Goal: Communication & Community: Answer question/provide support

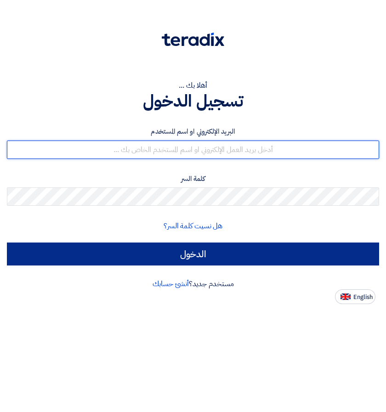
type input "[PERSON_NAME][EMAIL_ADDRESS][PERSON_NAME][DOMAIN_NAME]"
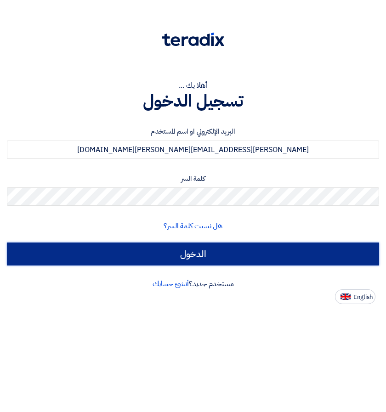
click at [211, 252] on input "الدخول" at bounding box center [193, 254] width 372 height 23
type input "Sign in"
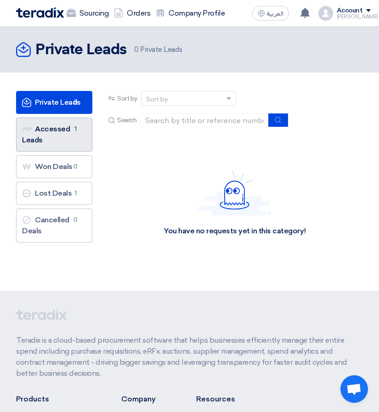
click at [47, 131] on link "Accessed Leads Accessed Leads 1" at bounding box center [54, 135] width 76 height 34
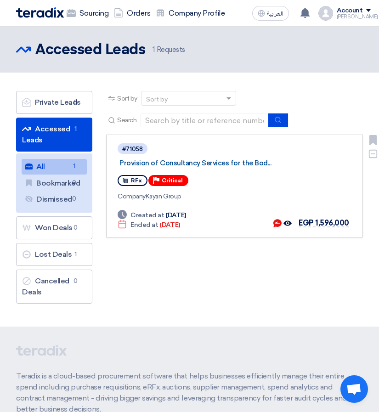
click at [211, 164] on link "Provision of Consultancy Services for the Bod..." at bounding box center [235, 163] width 230 height 8
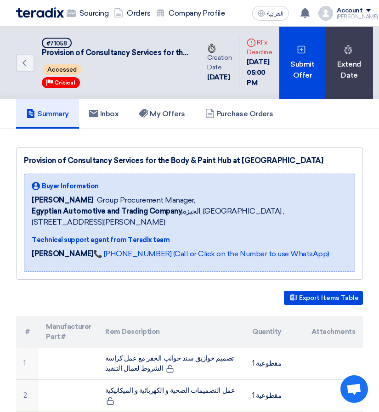
drag, startPoint x: 25, startPoint y: 163, endPoint x: 279, endPoint y: 164, distance: 253.7
click at [279, 164] on div "Provision of Consultancy Services for the Body & Paint Hub at [GEOGRAPHIC_DATA]" at bounding box center [189, 160] width 331 height 11
copy div "Provision of Consultancy Services for the Body & Paint Hub at [GEOGRAPHIC_DATA]"
click at [105, 119] on h5 "Inbox" at bounding box center [104, 113] width 30 height 9
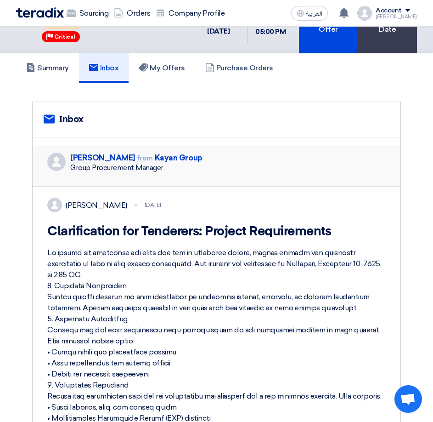
scroll to position [92, 0]
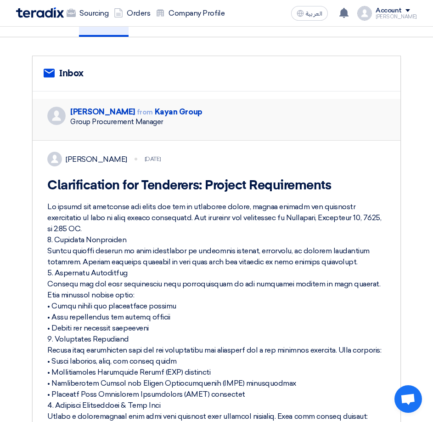
click at [91, 264] on div at bounding box center [216, 394] width 339 height 386
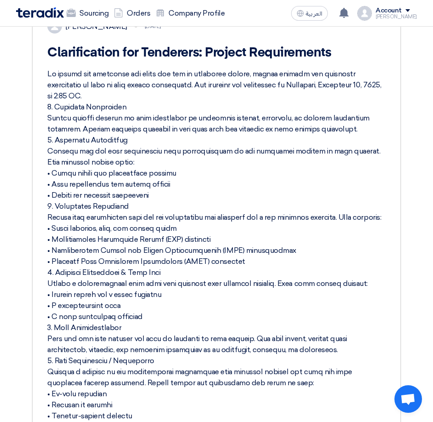
scroll to position [230, 0]
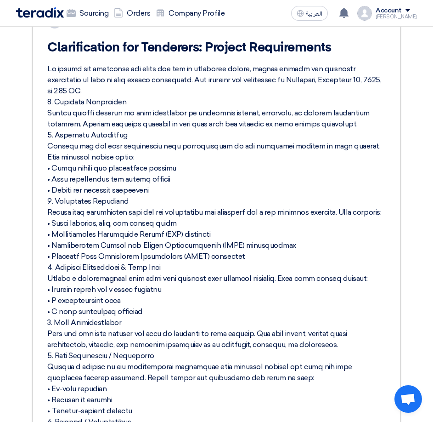
click at [74, 182] on div at bounding box center [216, 256] width 339 height 386
click at [250, 233] on div at bounding box center [216, 256] width 339 height 386
click at [131, 190] on div at bounding box center [216, 256] width 339 height 386
click at [112, 202] on div at bounding box center [216, 256] width 339 height 386
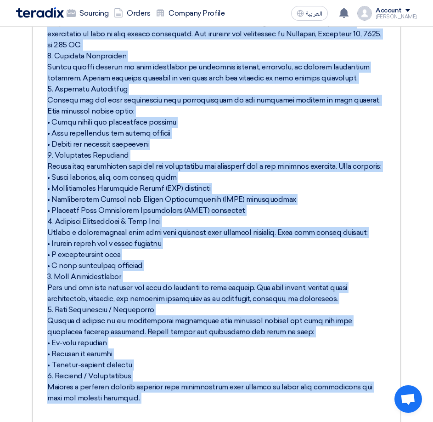
drag, startPoint x: 74, startPoint y: 186, endPoint x: 122, endPoint y: 187, distance: 47.4
click at [132, 196] on div at bounding box center [216, 210] width 339 height 386
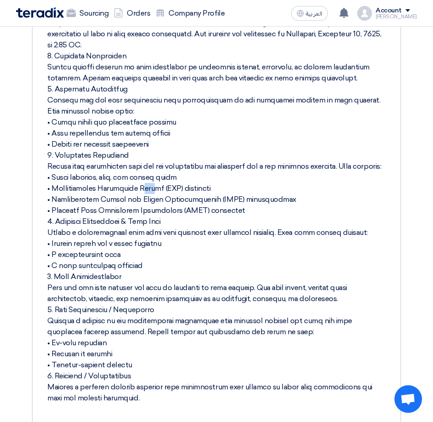
drag, startPoint x: 99, startPoint y: 197, endPoint x: 108, endPoint y: 197, distance: 8.7
click at [108, 197] on div at bounding box center [216, 210] width 339 height 386
drag, startPoint x: 76, startPoint y: 200, endPoint x: 81, endPoint y: 199, distance: 4.6
click at [81, 199] on div at bounding box center [216, 210] width 339 height 386
click at [143, 202] on div at bounding box center [216, 210] width 339 height 386
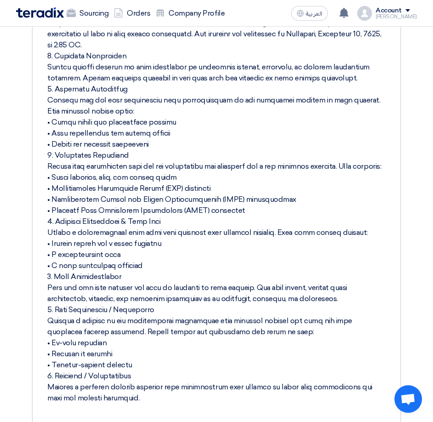
click at [120, 231] on div at bounding box center [216, 210] width 339 height 386
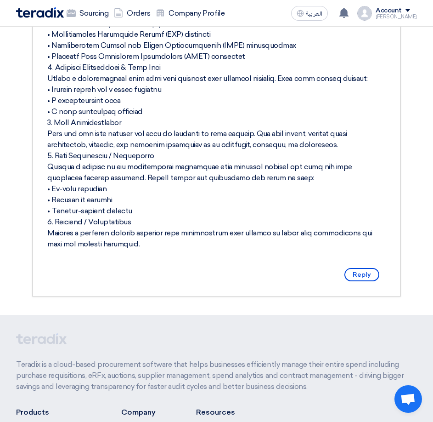
scroll to position [414, 0]
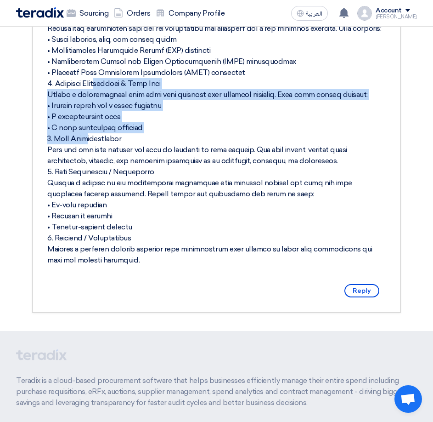
drag, startPoint x: 56, startPoint y: 92, endPoint x: 163, endPoint y: 142, distance: 118.0
click at [163, 142] on div at bounding box center [216, 73] width 339 height 386
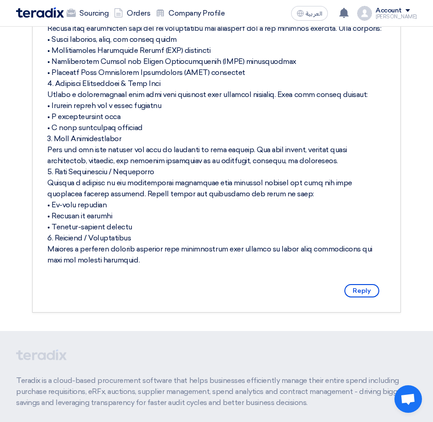
click at [135, 183] on div at bounding box center [216, 73] width 339 height 386
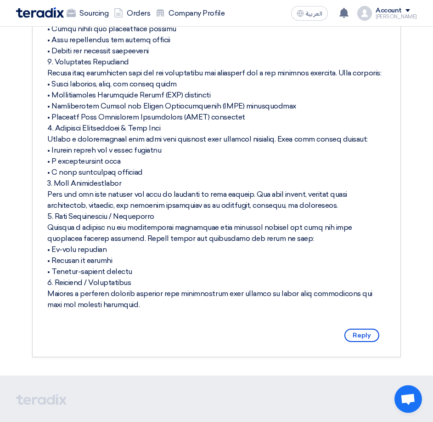
scroll to position [368, 0]
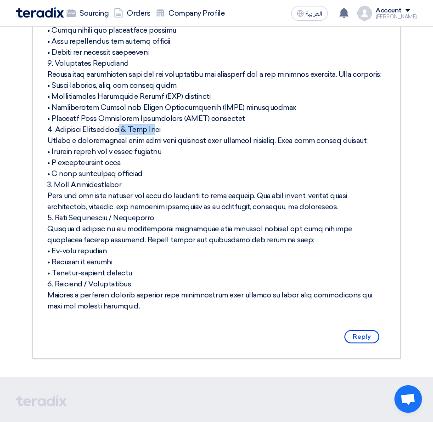
drag, startPoint x: 82, startPoint y: 138, endPoint x: 124, endPoint y: 135, distance: 41.5
click at [123, 135] on div at bounding box center [216, 119] width 339 height 386
click at [153, 181] on div at bounding box center [216, 119] width 339 height 386
click at [142, 184] on div at bounding box center [216, 119] width 339 height 386
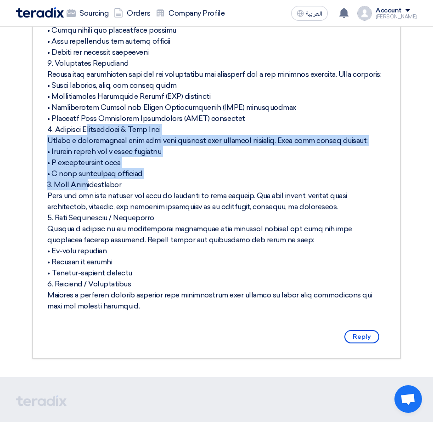
drag, startPoint x: 145, startPoint y: 184, endPoint x: 47, endPoint y: 142, distance: 106.5
click at [47, 142] on div "[PERSON_NAME] [DATE] Clarification for Tenderers: Project Requirements Reply" at bounding box center [217, 111] width 368 height 493
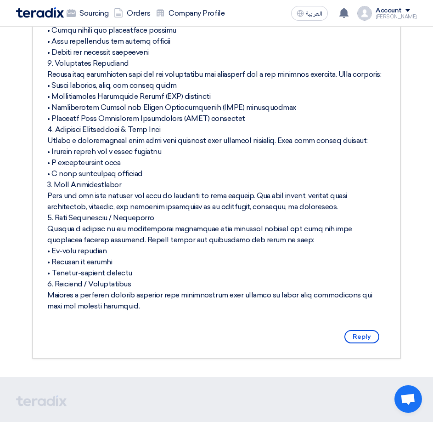
click at [205, 194] on div at bounding box center [216, 119] width 339 height 386
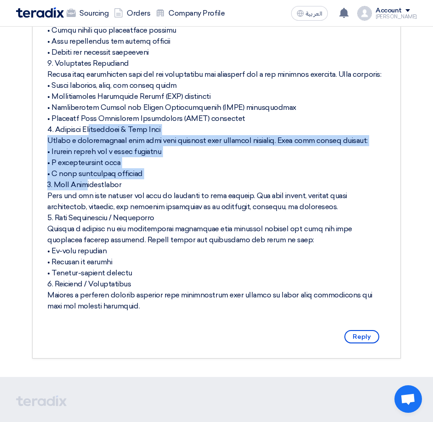
drag, startPoint x: 156, startPoint y: 187, endPoint x: 51, endPoint y: 142, distance: 114.6
click at [51, 142] on div at bounding box center [216, 119] width 339 height 386
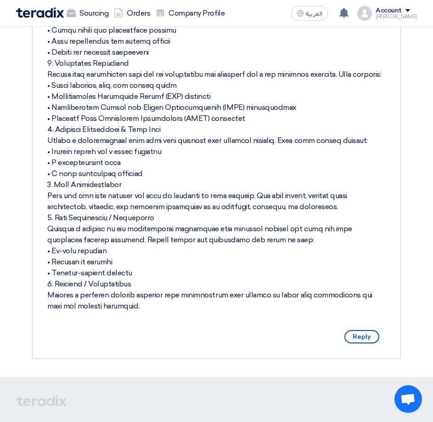
click at [120, 219] on div at bounding box center [216, 119] width 339 height 386
click at [205, 172] on div at bounding box center [216, 119] width 339 height 386
click at [116, 114] on div at bounding box center [216, 119] width 339 height 386
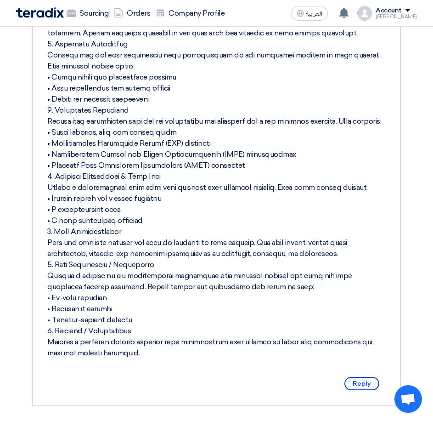
scroll to position [460, 0]
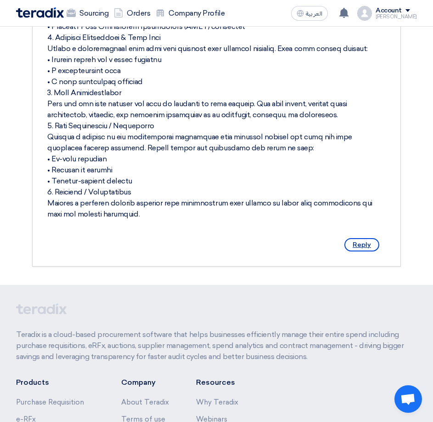
click at [366, 251] on span "Reply" at bounding box center [362, 244] width 35 height 13
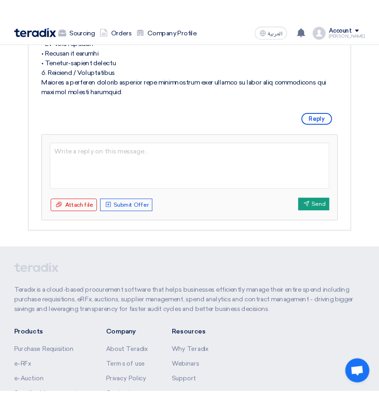
scroll to position [643, 0]
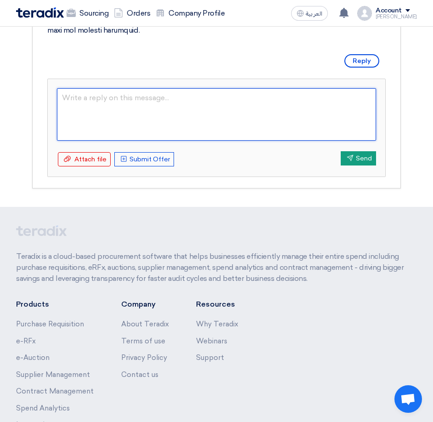
click at [133, 129] on textarea at bounding box center [216, 114] width 319 height 52
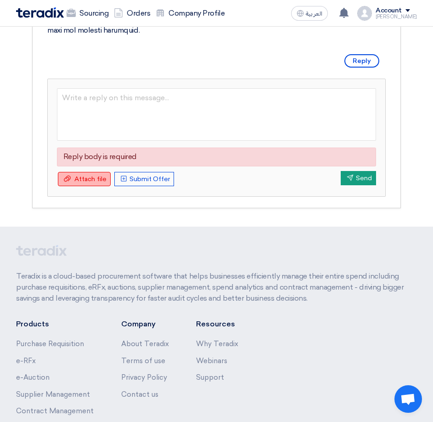
click at [72, 181] on form "Reply body is required Attach file Attach file Upload Offer Submit Offer Send S…" at bounding box center [216, 137] width 319 height 99
click at [86, 183] on span "Attach file" at bounding box center [90, 179] width 32 height 8
click at [0, 0] on input "Attach file Attach file" at bounding box center [0, 0] width 0 height 0
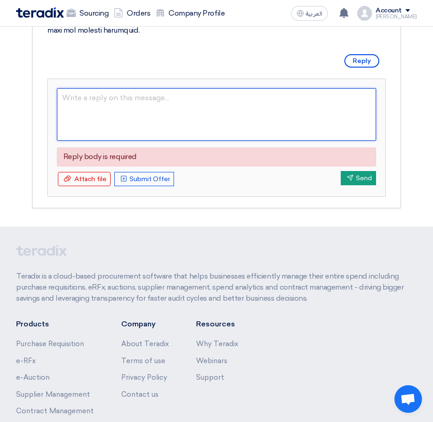
click at [117, 129] on textarea at bounding box center [216, 114] width 319 height 52
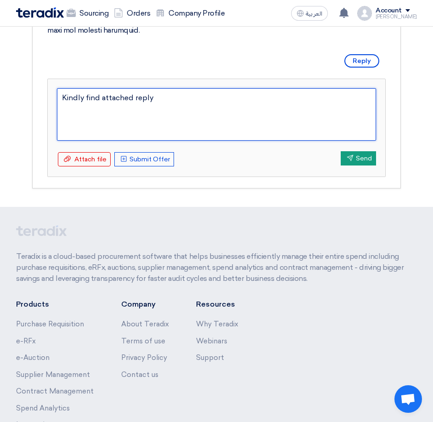
type textarea "Kindly find attached reply"
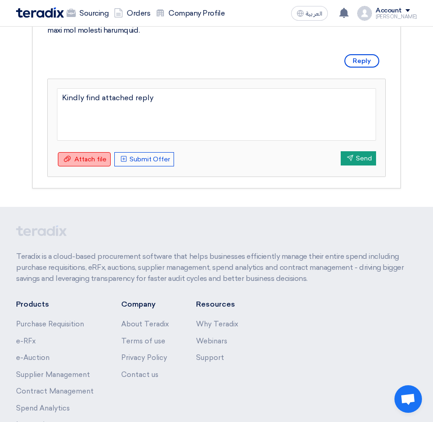
click at [80, 163] on span "Attach file" at bounding box center [90, 159] width 32 height 8
click at [0, 0] on input "Attach file Attach file" at bounding box center [0, 0] width 0 height 0
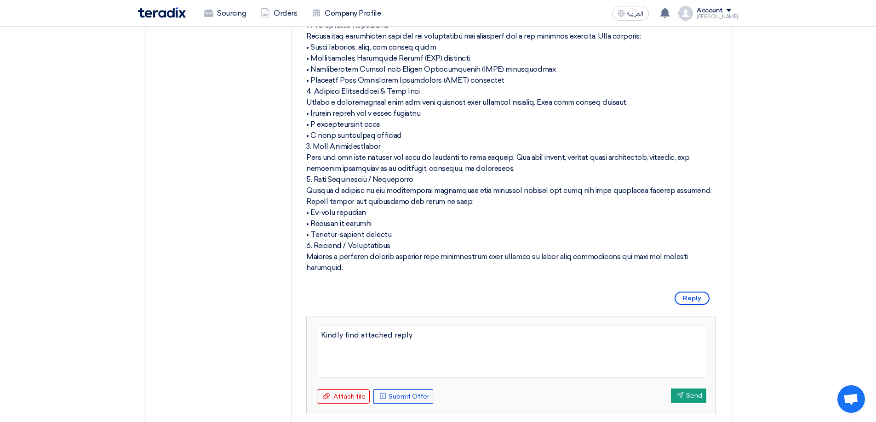
scroll to position [439, 0]
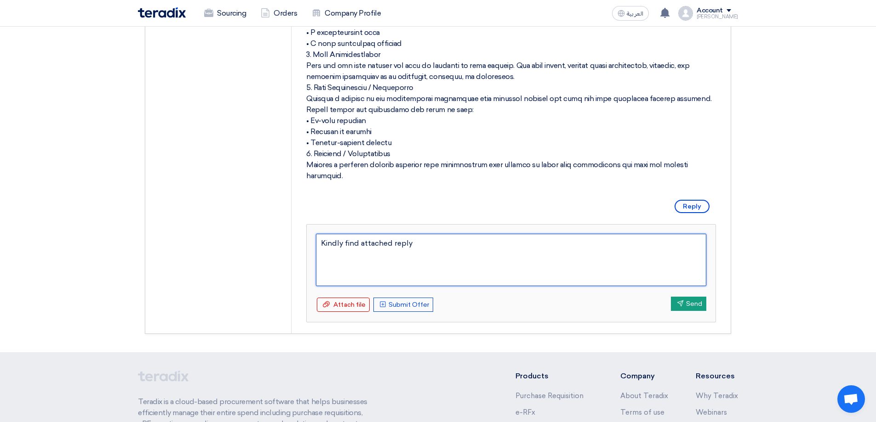
click at [386, 255] on textarea "Kindly find attached reply" at bounding box center [511, 260] width 390 height 52
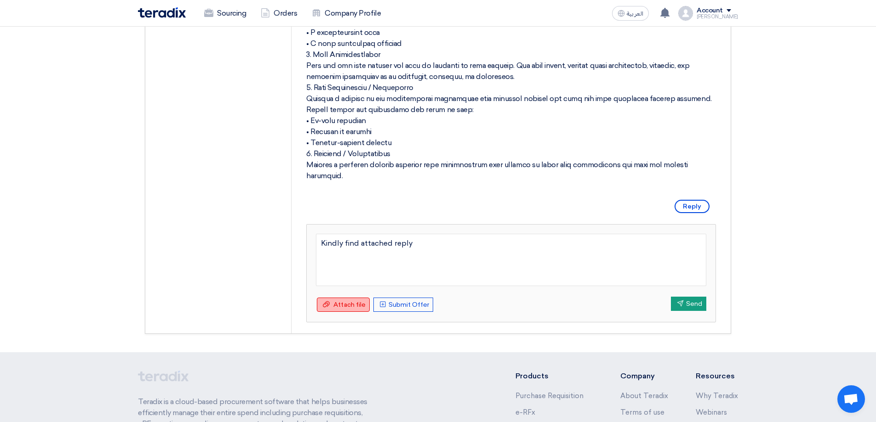
click at [339, 307] on span "Attach file" at bounding box center [349, 305] width 32 height 8
click at [0, 0] on input "Attach file Attach file" at bounding box center [0, 0] width 0 height 0
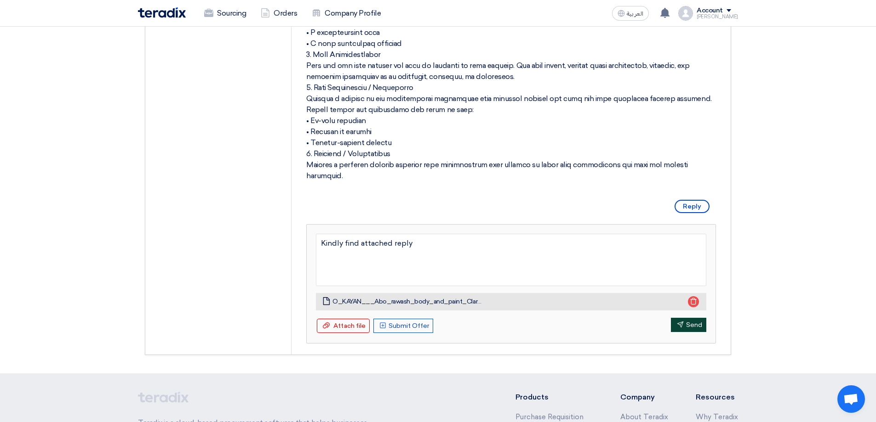
click at [386, 326] on button "Send Send" at bounding box center [688, 325] width 35 height 14
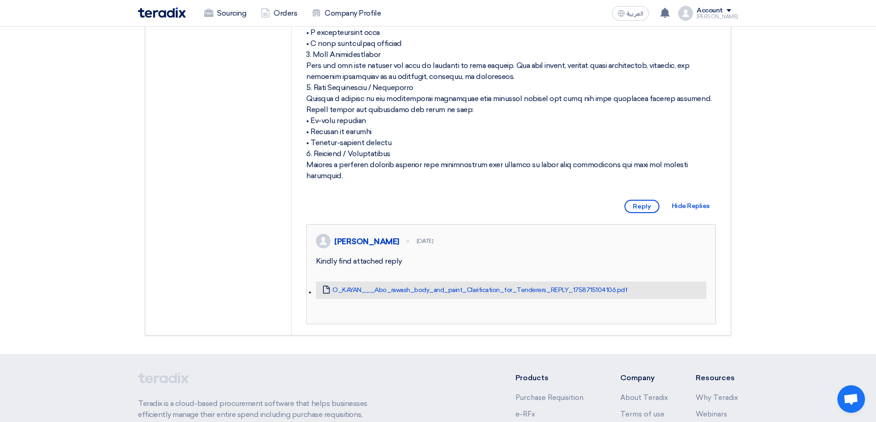
click at [386, 230] on section "service Inbox Attachments Attachment O_KAYAN___Abo_rawash_body_and_paint_Clarif…" at bounding box center [438, 24] width 876 height 662
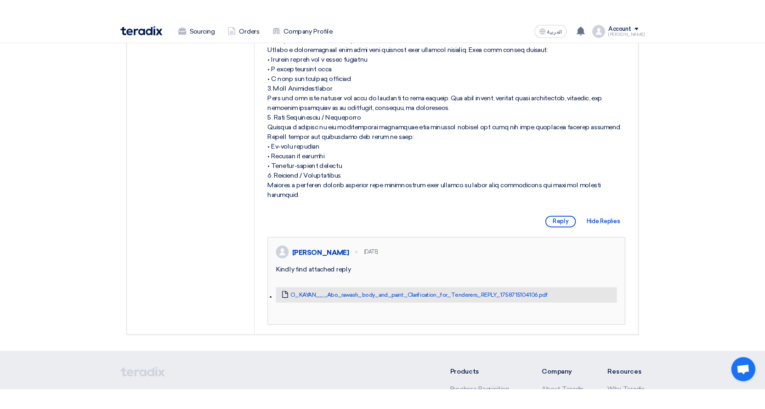
scroll to position [506, 0]
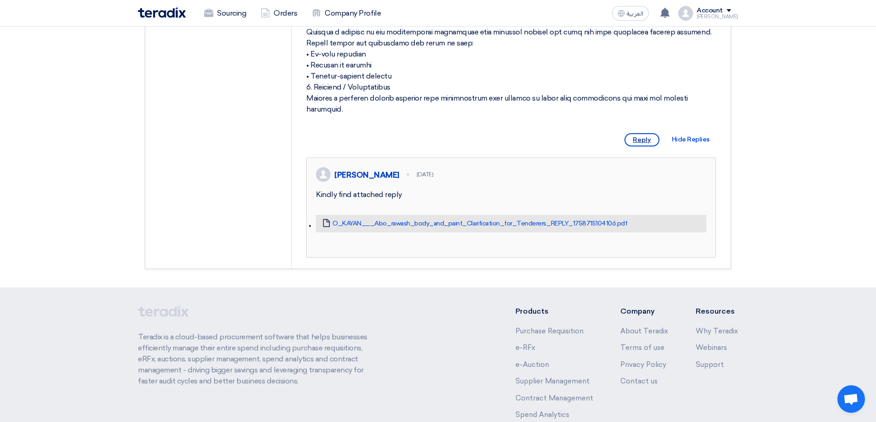
click at [386, 143] on span "Reply" at bounding box center [641, 139] width 35 height 13
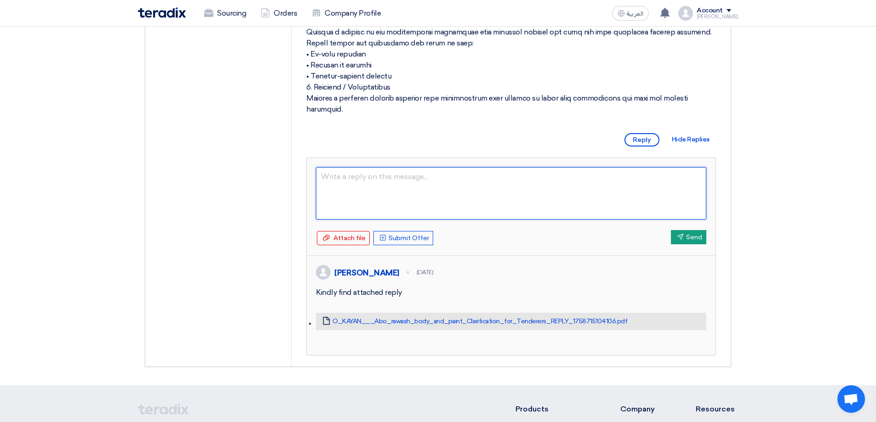
click at [386, 185] on textarea at bounding box center [511, 193] width 390 height 52
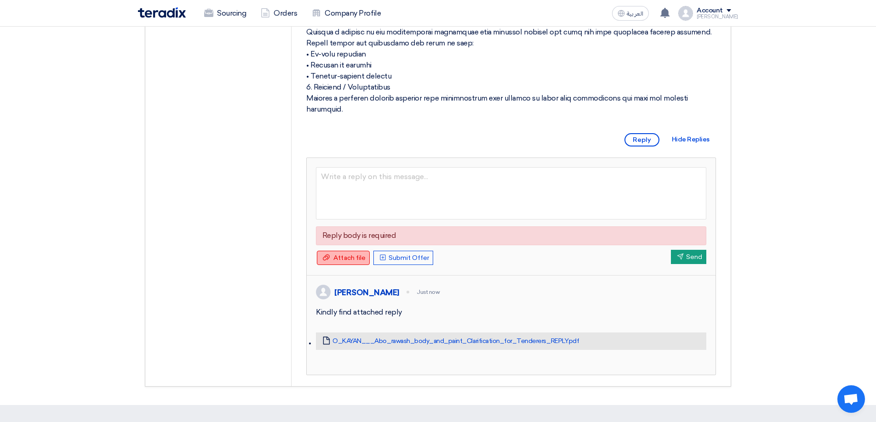
click at [342, 260] on span "Attach file" at bounding box center [349, 258] width 32 height 8
click at [0, 0] on input "Attach file Attach file" at bounding box center [0, 0] width 0 height 0
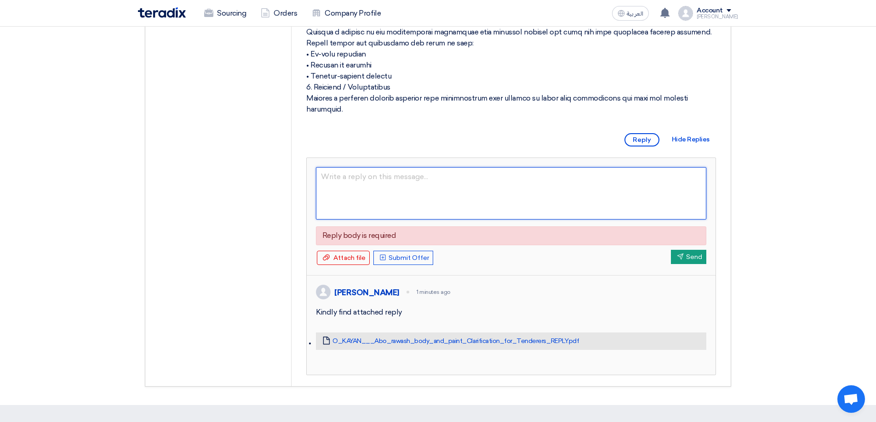
click at [384, 175] on textarea at bounding box center [511, 193] width 390 height 52
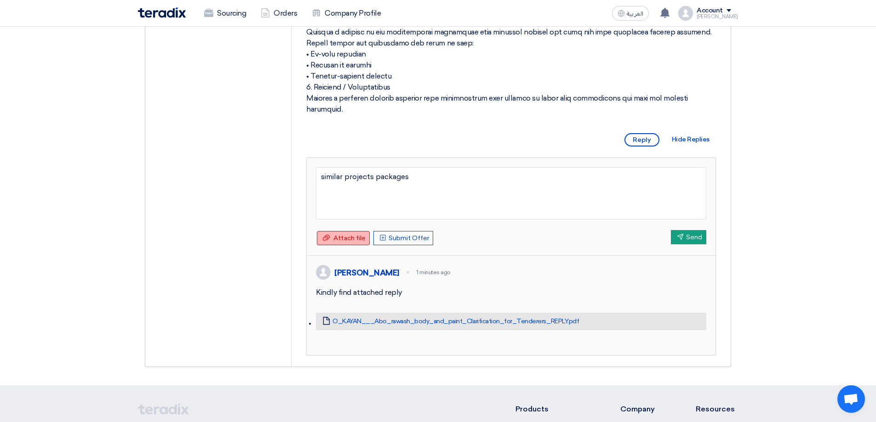
type textarea "similar projects packages"
click at [349, 240] on span "Attach file" at bounding box center [349, 238] width 32 height 8
click at [0, 0] on input "Attach file Attach file" at bounding box center [0, 0] width 0 height 0
click at [386, 326] on link "O_KAYAN___Abo_rawash_body_and_paint_Clarification_for_Tenderers_REPLY.pdf" at bounding box center [455, 322] width 246 height 8
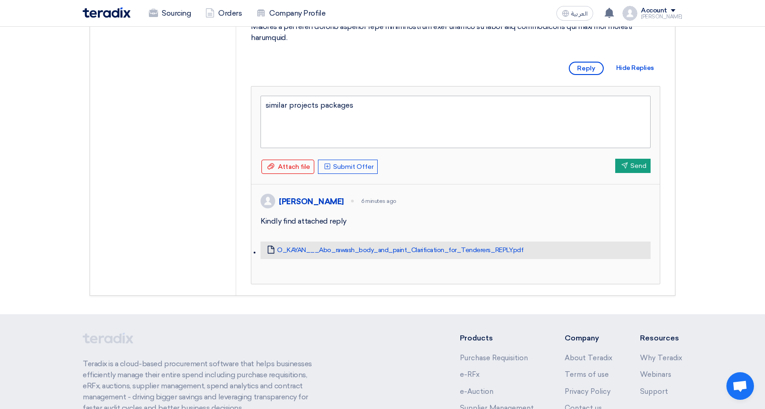
scroll to position [460, 0]
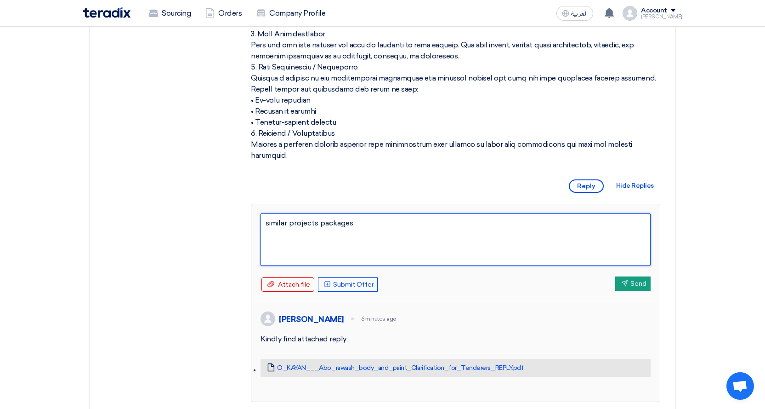
click at [310, 243] on textarea "similar projects packages" at bounding box center [456, 239] width 390 height 52
click at [376, 228] on textarea "similar projects packages" at bounding box center [456, 239] width 390 height 52
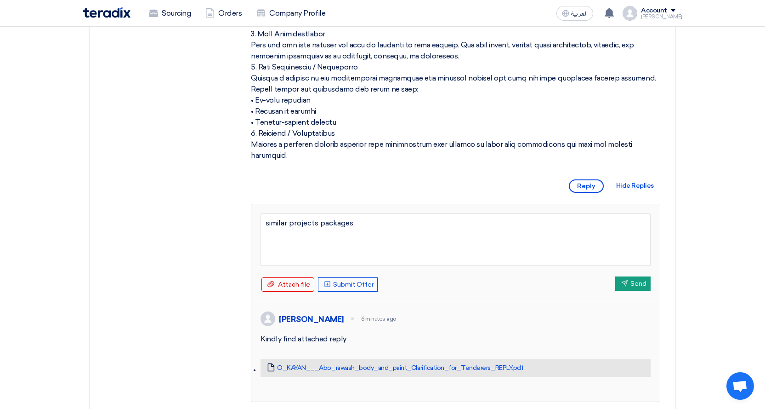
type textarea "similar projects packages"
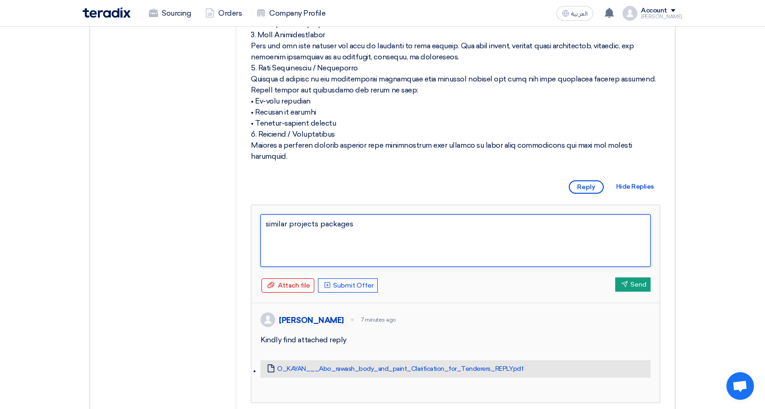
click at [386, 243] on textarea "similar projects packages" at bounding box center [456, 240] width 390 height 52
drag, startPoint x: 461, startPoint y: 235, endPoint x: 450, endPoint y: 236, distance: 11.6
click at [386, 235] on textarea "similar projects packages" at bounding box center [456, 240] width 390 height 52
paste textarea "[URL][DOMAIN_NAME]"
type textarea "similar projects packages [URL][DOMAIN_NAME]"
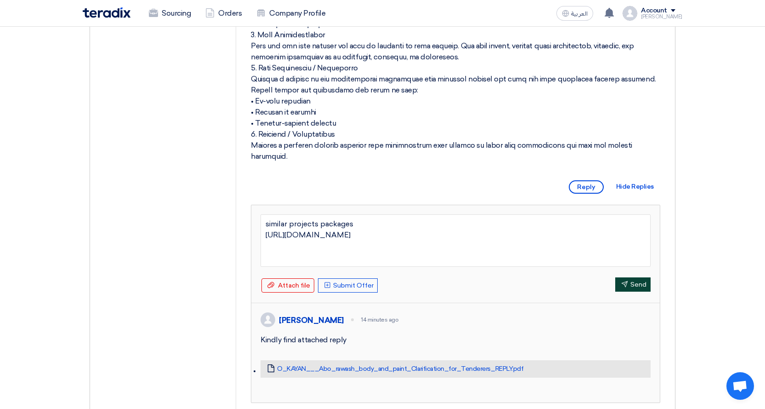
click at [386, 284] on button "Send Send" at bounding box center [632, 284] width 35 height 14
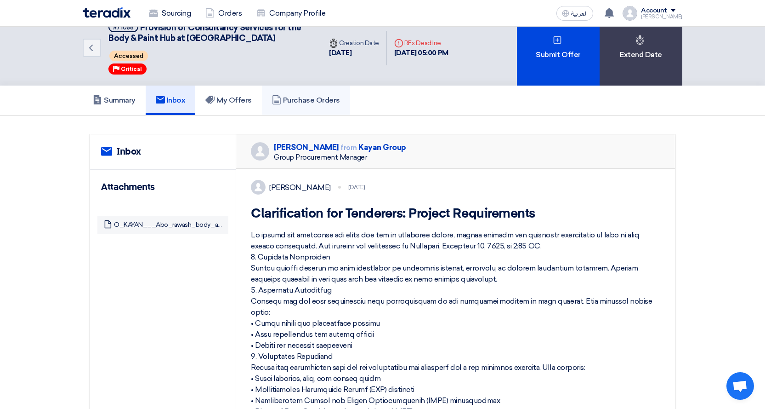
scroll to position [0, 0]
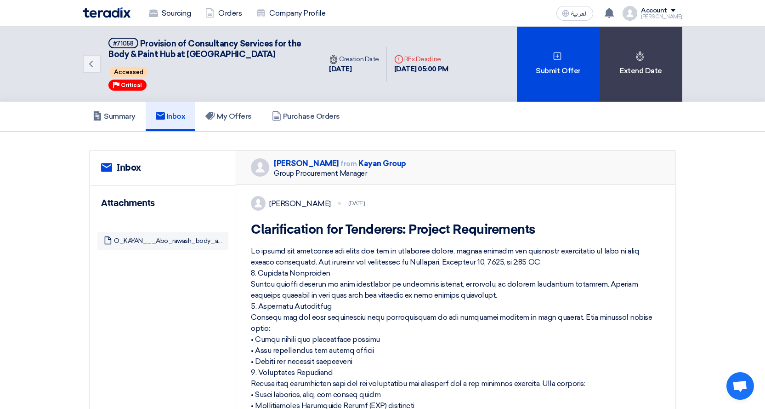
click at [167, 110] on link "Inbox" at bounding box center [171, 116] width 50 height 29
click at [114, 114] on h5 "Summary" at bounding box center [114, 116] width 43 height 9
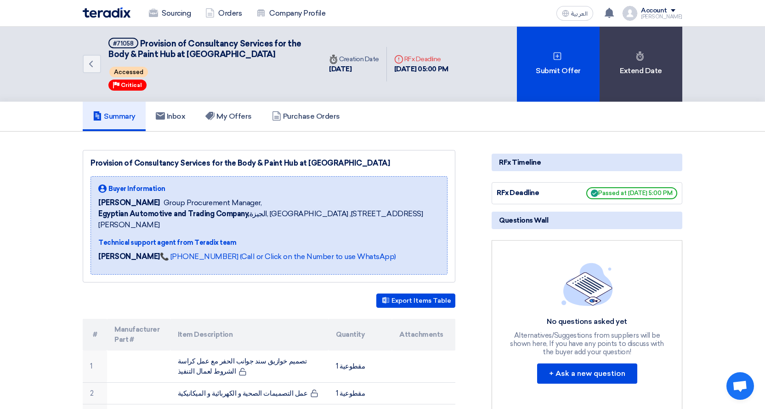
click at [115, 13] on img at bounding box center [107, 12] width 48 height 11
